Goal: Transaction & Acquisition: Purchase product/service

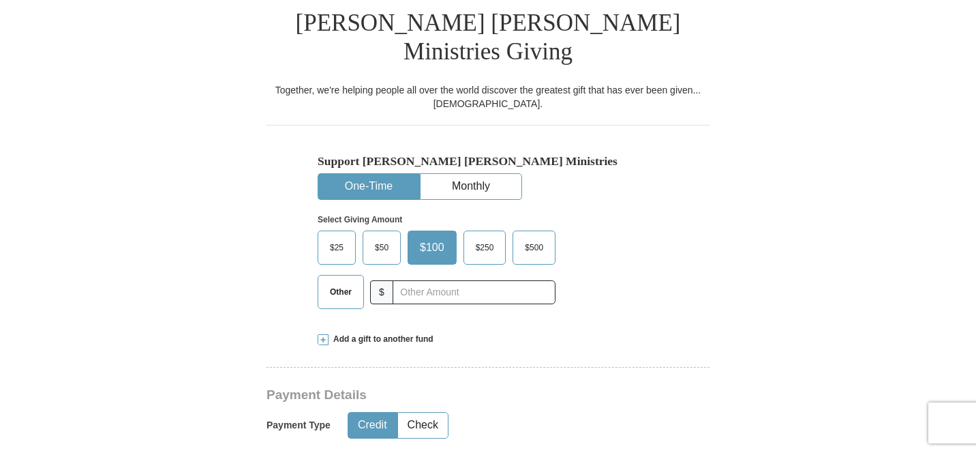
scroll to position [347, 0]
click at [341, 281] on span "Other" at bounding box center [340, 291] width 35 height 20
click at [0, 0] on input "Other" at bounding box center [0, 0] width 0 height 0
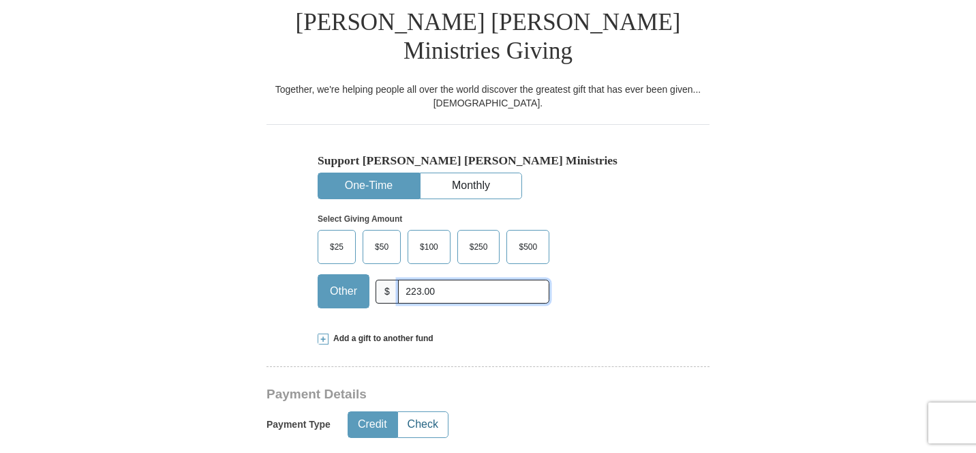
type input "223.00"
click at [416, 412] on button "Check" at bounding box center [423, 424] width 50 height 25
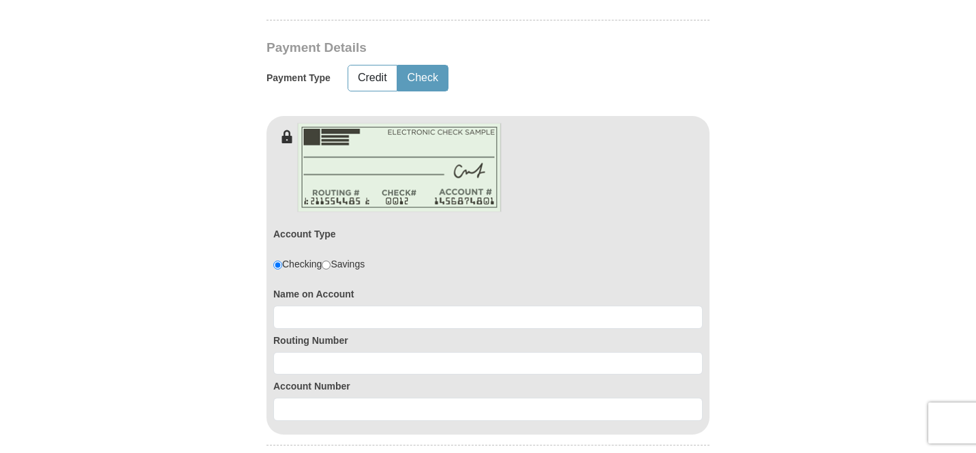
scroll to position [694, 0]
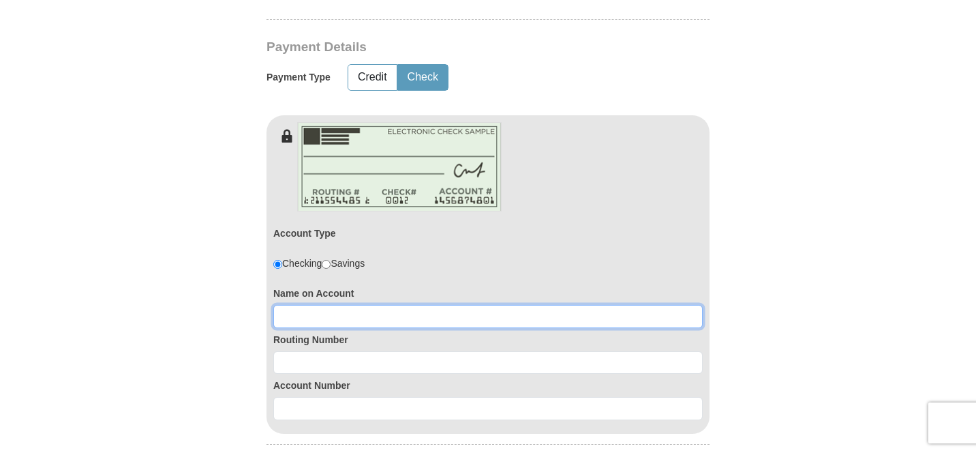
click at [386, 305] on input at bounding box center [487, 316] width 429 height 23
type input "[DEMOGRAPHIC_DATA]"
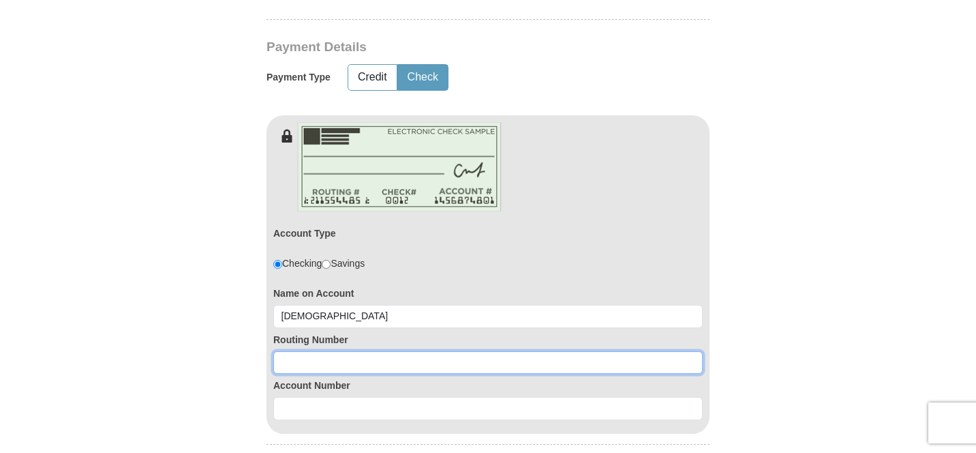
click at [369, 351] on input at bounding box center [487, 362] width 429 height 23
type input "071001737"
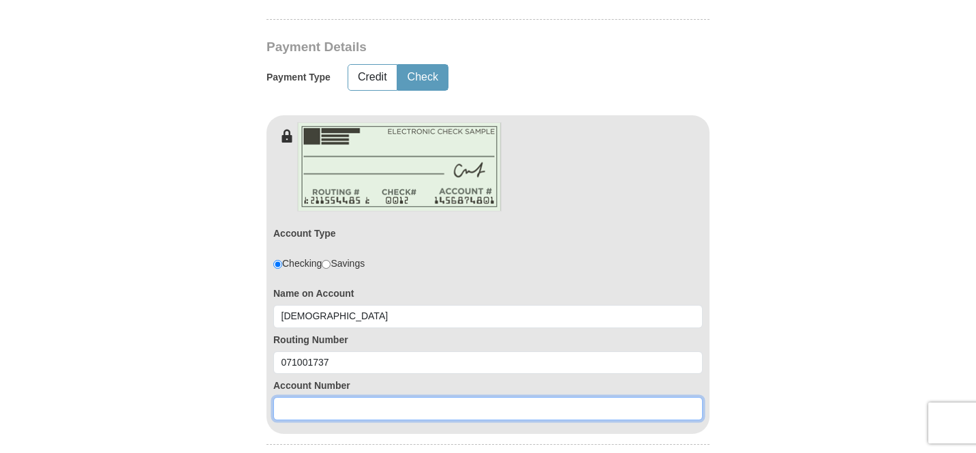
click at [391, 397] on input at bounding box center [487, 408] width 429 height 23
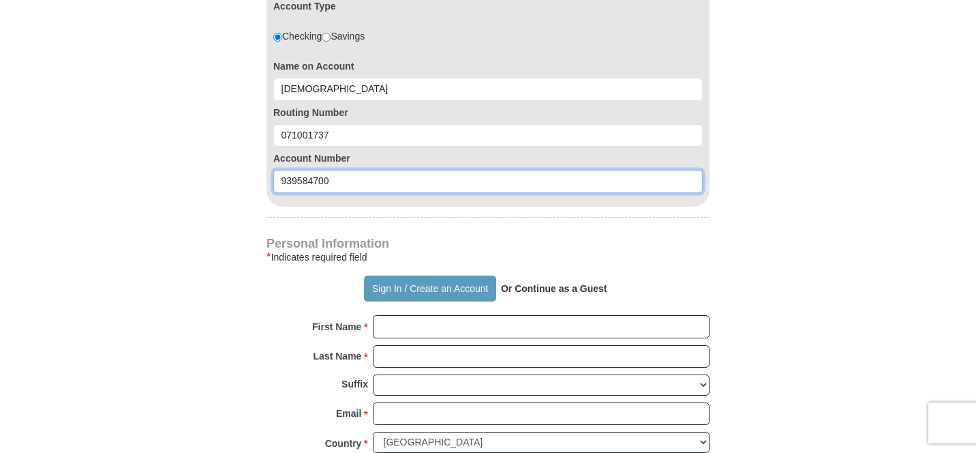
scroll to position [922, 0]
type input "939584700"
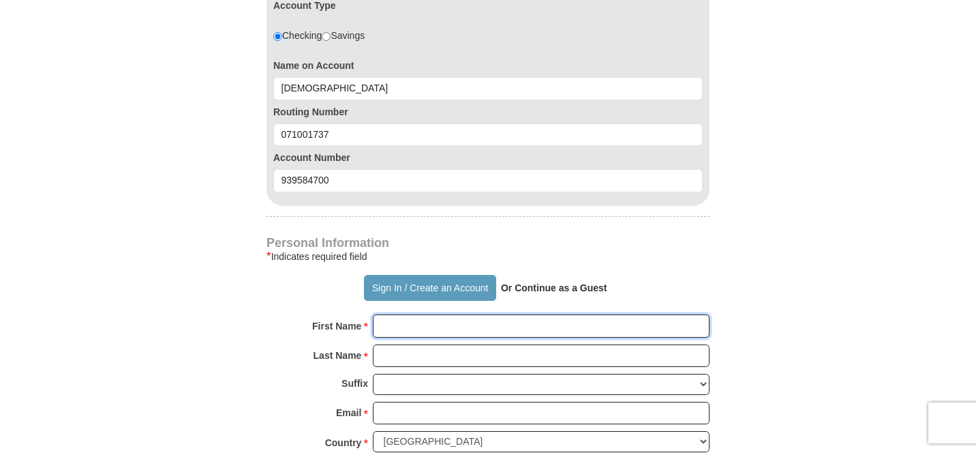
click at [429, 314] on input "First Name *" at bounding box center [541, 325] width 337 height 23
type input "[PERSON_NAME]"
click at [419, 344] on input "Last Name *" at bounding box center [541, 355] width 337 height 23
type input "Wearring"
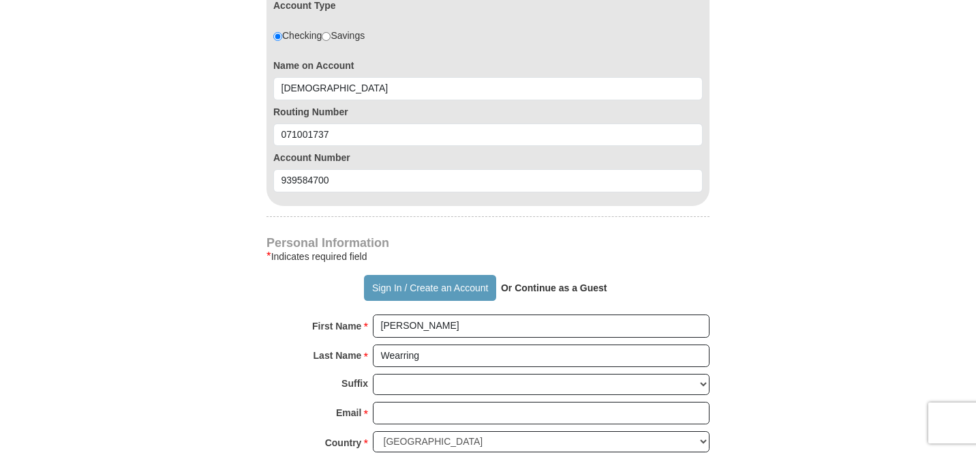
type input "[STREET_ADDRESS][PERSON_NAME]"
type input "Riverdale"
select select "IL"
type input "60827"
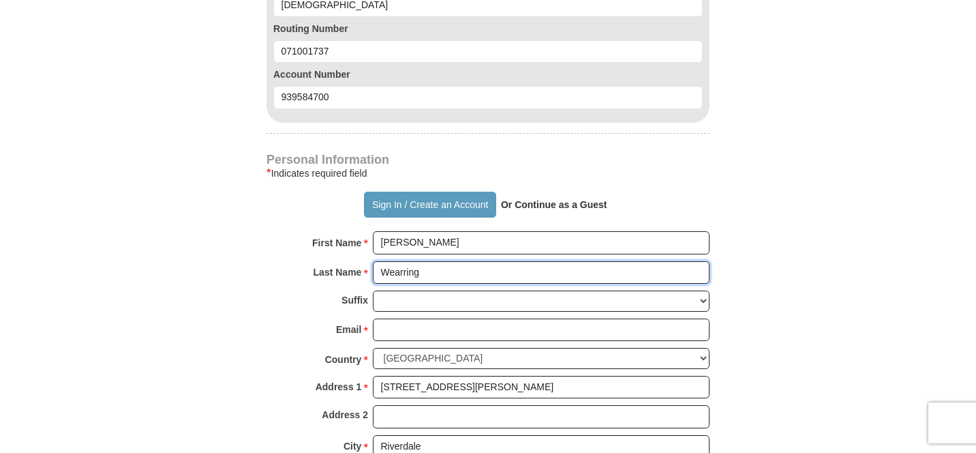
scroll to position [1015, 0]
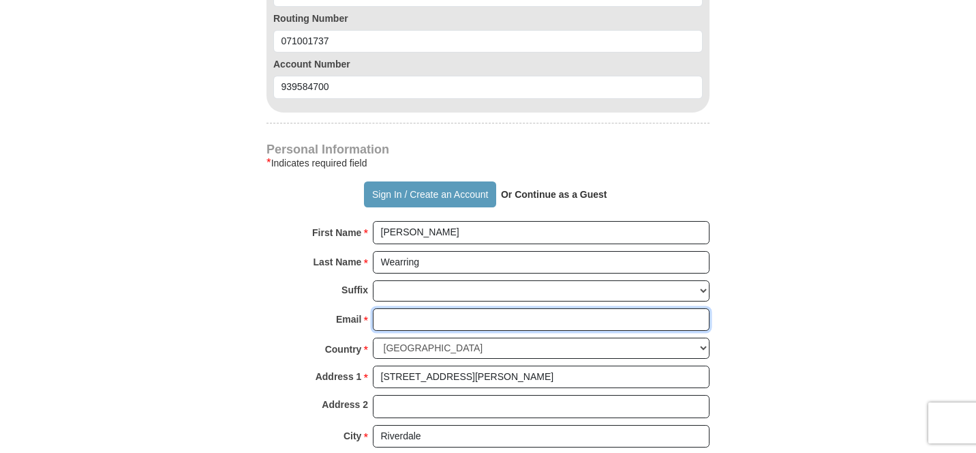
click at [468, 308] on input "Email *" at bounding box center [541, 319] width 337 height 23
type input "[EMAIL_ADDRESS][DOMAIN_NAME]"
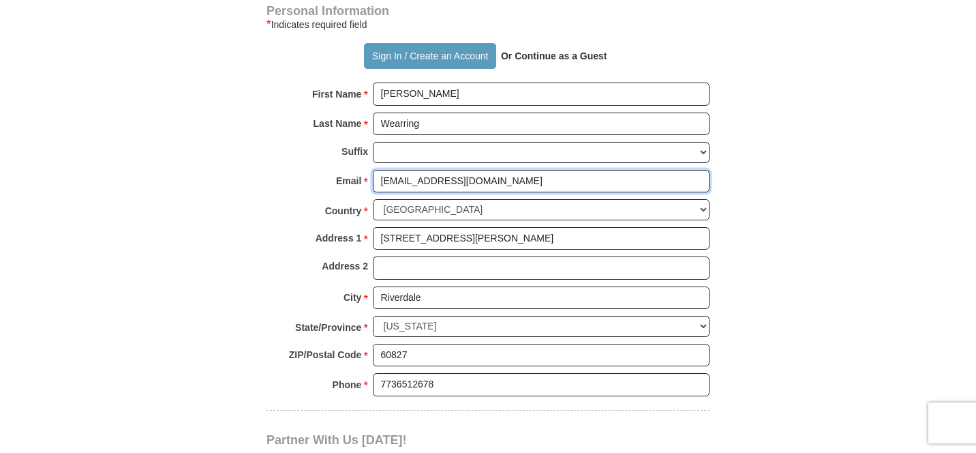
scroll to position [1157, 0]
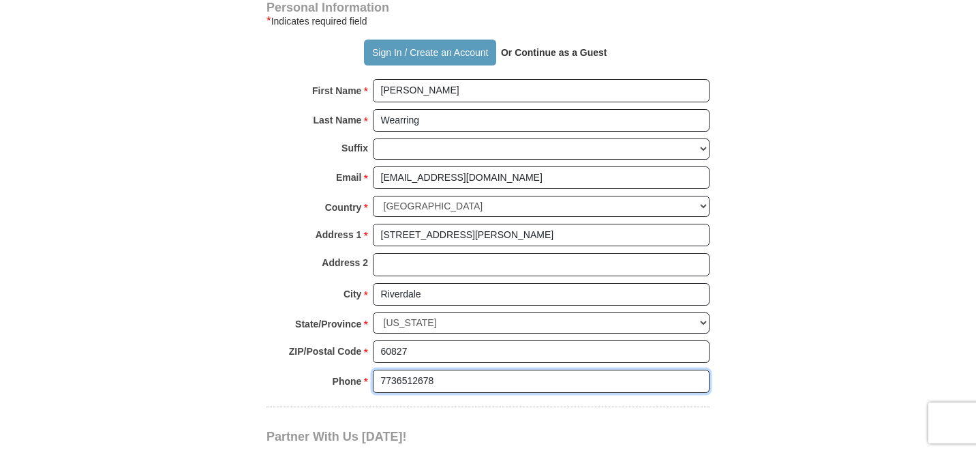
click at [486, 369] on input "7736512678" at bounding box center [541, 380] width 337 height 23
type input "7089257825"
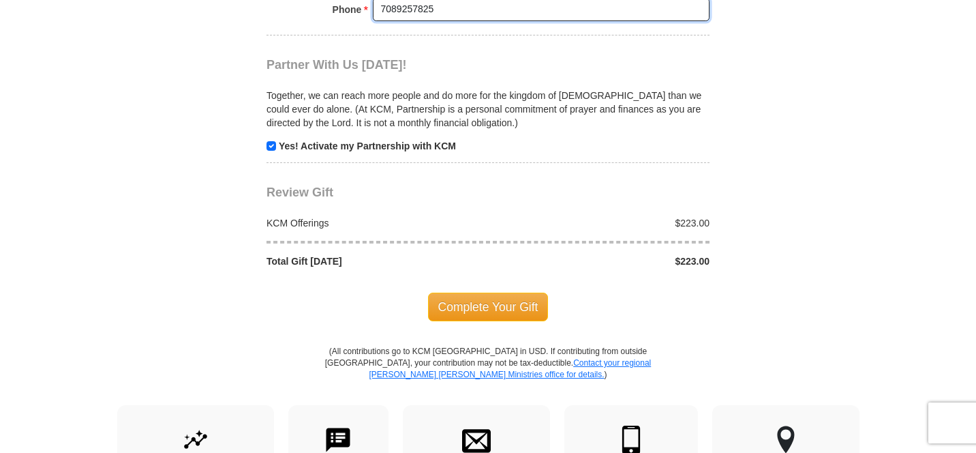
scroll to position [1530, 0]
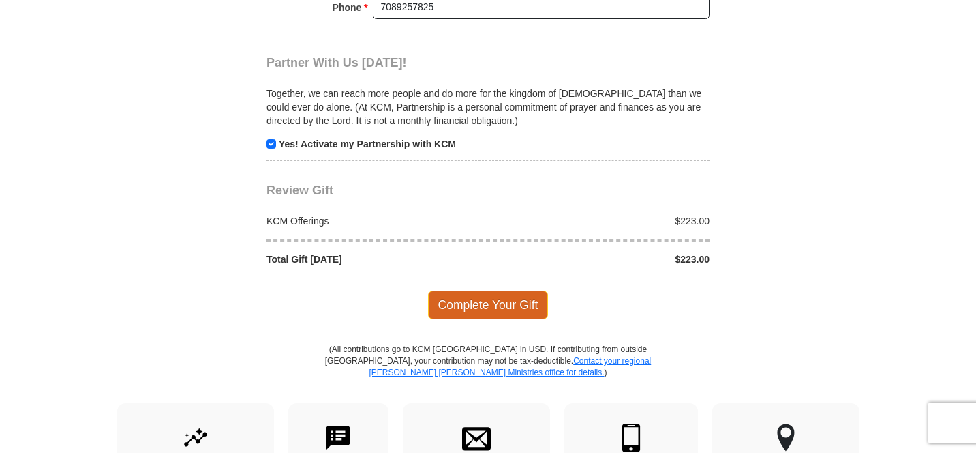
click at [491, 290] on span "Complete Your Gift" at bounding box center [488, 304] width 121 height 29
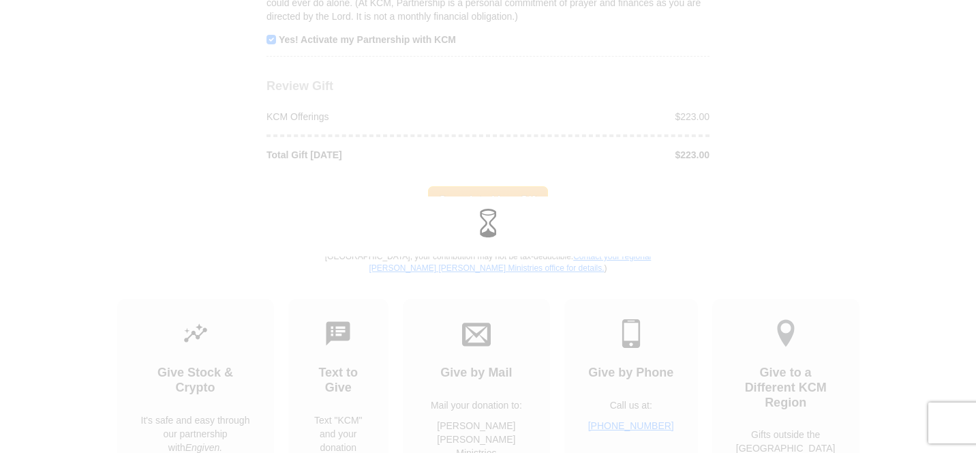
scroll to position [1635, 0]
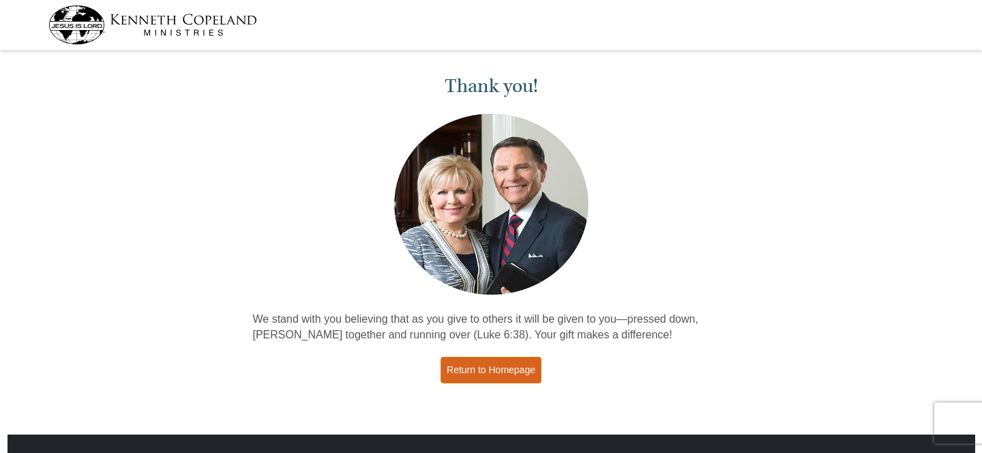
click at [496, 375] on link "Return to Homepage" at bounding box center [490, 369] width 101 height 27
